Goal: Find specific page/section: Find specific page/section

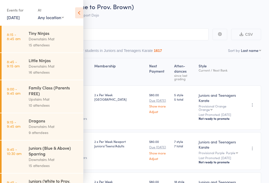
scroll to position [1, 0]
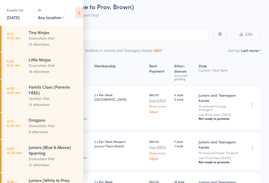
click at [58, 96] on div "Family Class (Parents FREE)" at bounding box center [54, 90] width 50 height 12
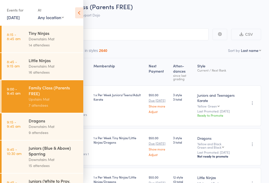
click at [82, 11] on icon at bounding box center [79, 12] width 8 height 11
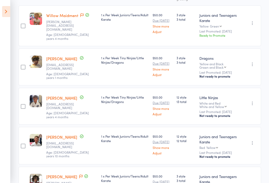
scroll to position [61, 0]
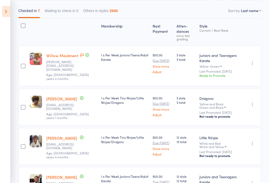
click at [9, 11] on icon at bounding box center [6, 11] width 8 height 11
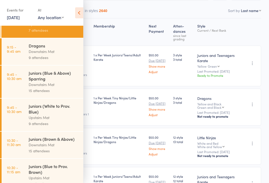
scroll to position [81, 0]
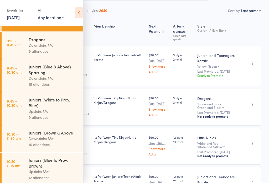
click at [64, 108] on div "Juniors (White to Prov. Blue)" at bounding box center [54, 103] width 50 height 12
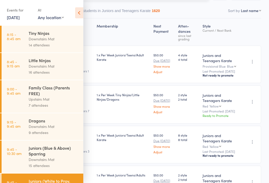
scroll to position [0, 0]
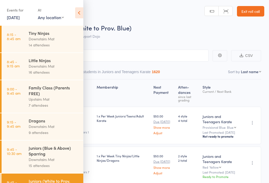
click at [81, 13] on icon at bounding box center [79, 12] width 8 height 11
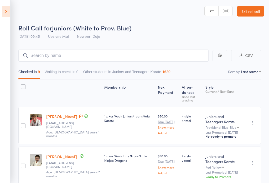
click at [249, 15] on link "Exit roll call" at bounding box center [250, 11] width 27 height 11
